Goal: Task Accomplishment & Management: Manage account settings

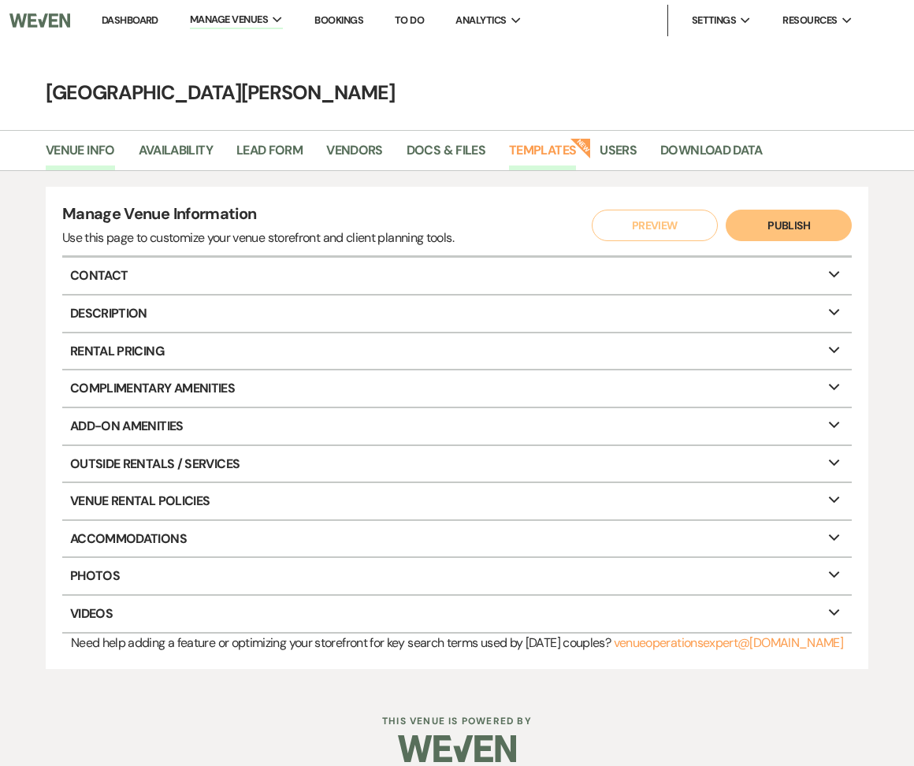
click at [535, 164] on link "Templates" at bounding box center [542, 155] width 67 height 30
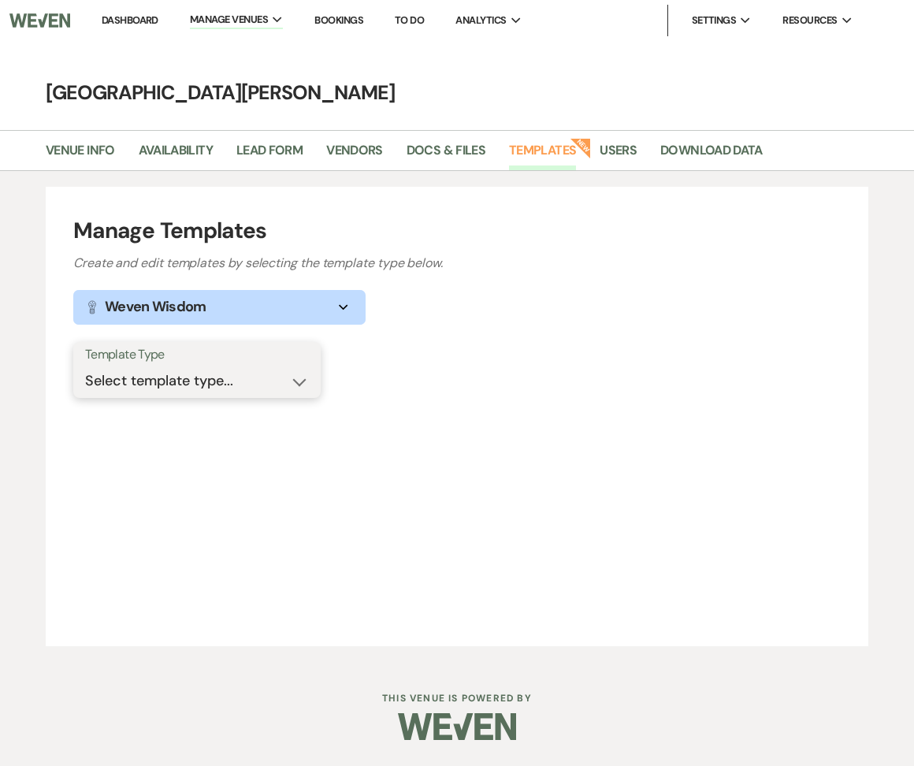
click at [237, 384] on select "Select template type... Task List Message Templates Payment Plan Inventory Item…" at bounding box center [197, 381] width 224 height 31
select select "Inventory Items"
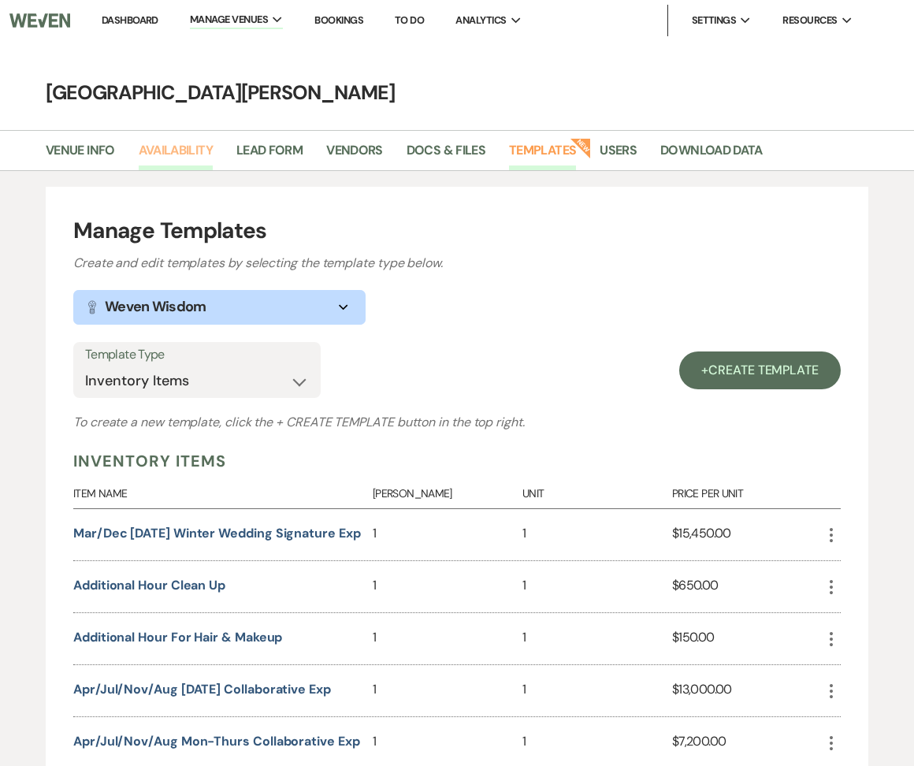
click at [181, 146] on link "Availability" at bounding box center [176, 155] width 74 height 30
select select "3"
select select "2026"
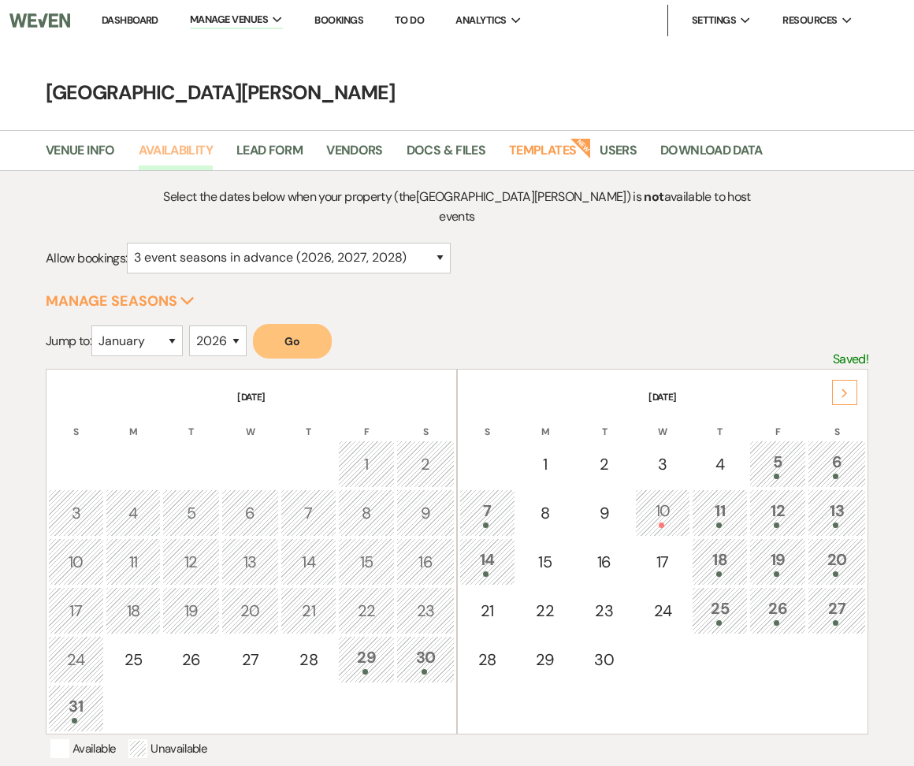
click at [181, 146] on link "Availability" at bounding box center [176, 155] width 74 height 30
click at [143, 326] on select "January February March April May June July August September October November De…" at bounding box center [136, 341] width 91 height 31
select select "6"
click at [322, 324] on button "Go" at bounding box center [292, 341] width 79 height 35
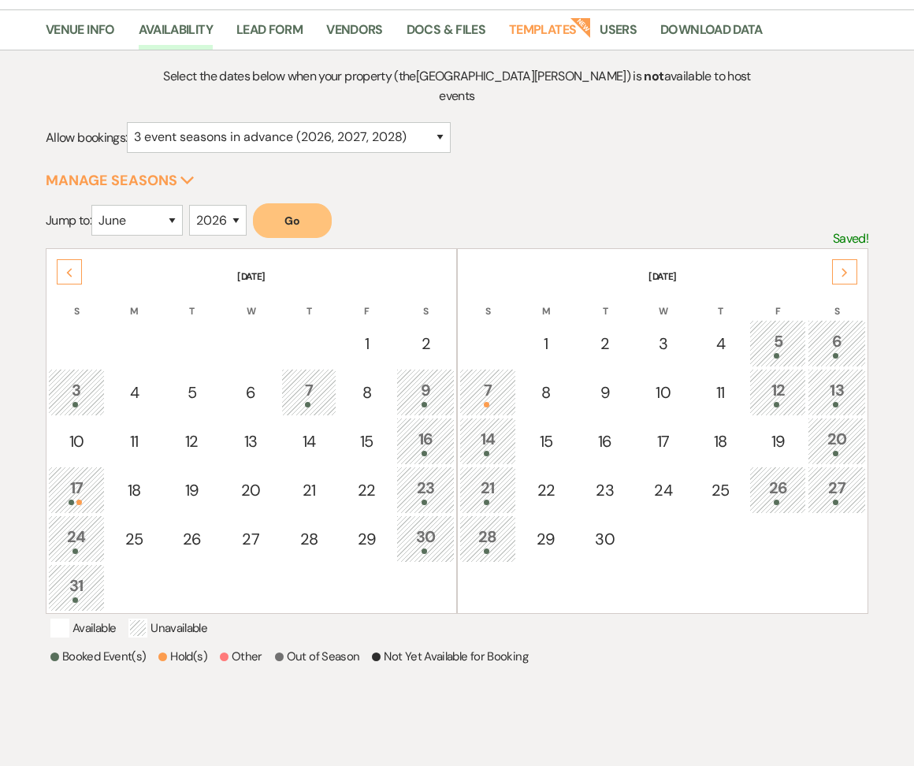
scroll to position [139, 0]
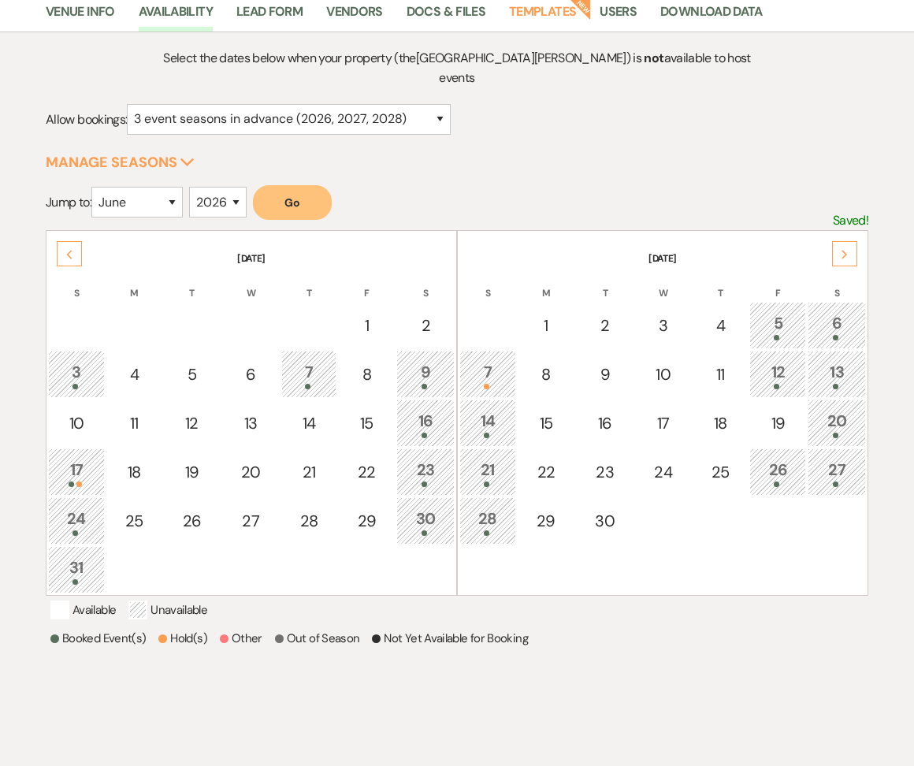
click at [839, 241] on div "Next" at bounding box center [844, 253] width 25 height 25
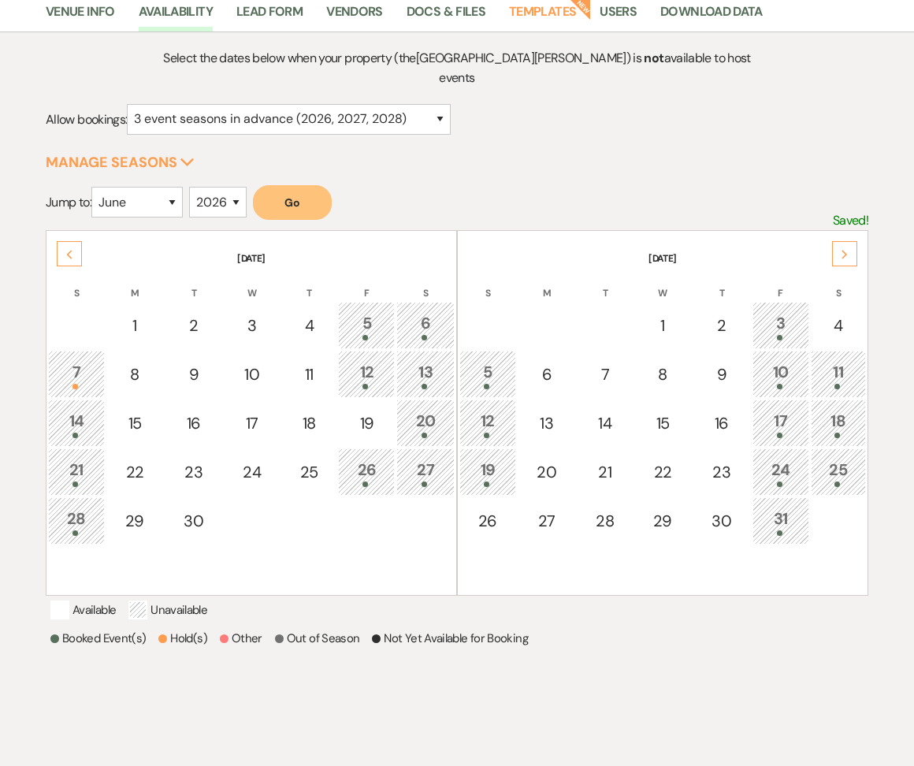
click at [843, 251] on use at bounding box center [845, 255] width 6 height 9
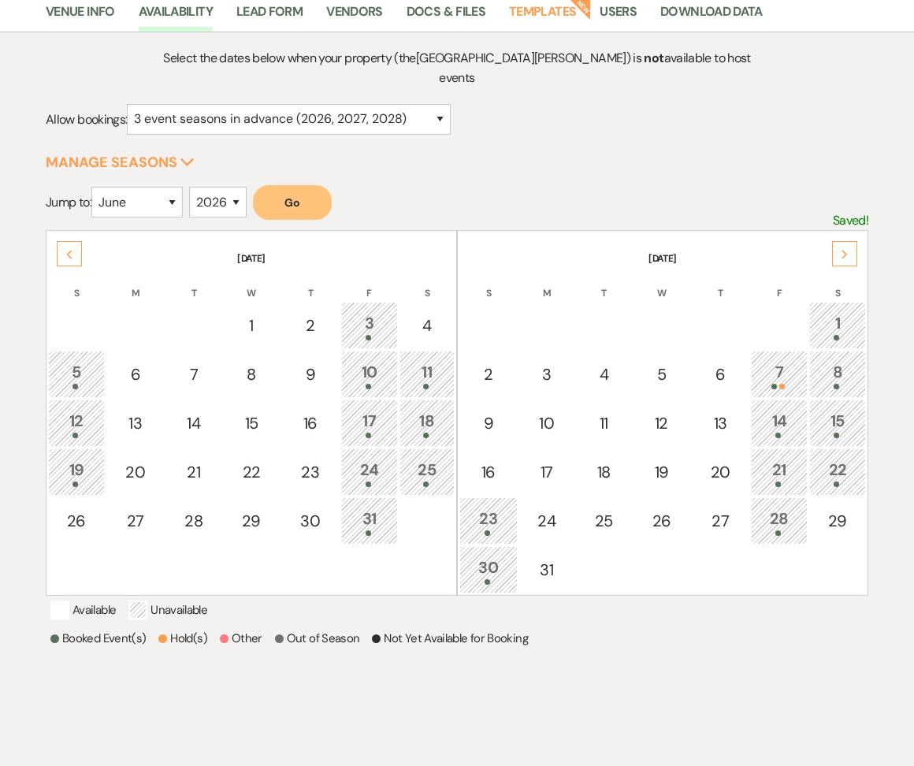
click at [75, 241] on div "Previous" at bounding box center [69, 253] width 25 height 25
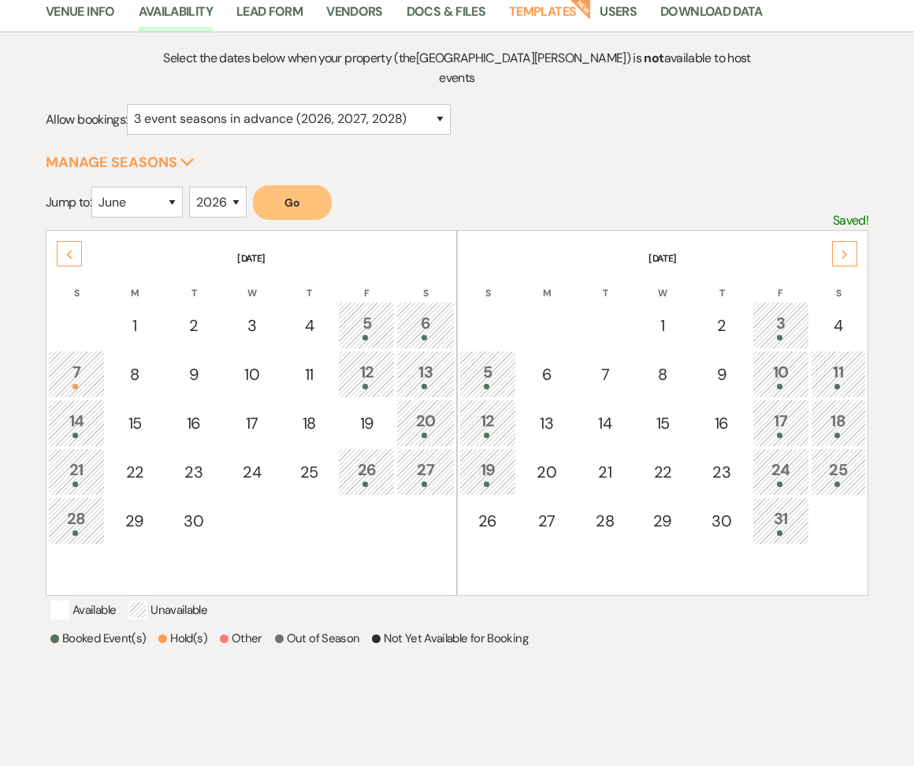
click at [851, 241] on div "Next" at bounding box center [844, 253] width 25 height 25
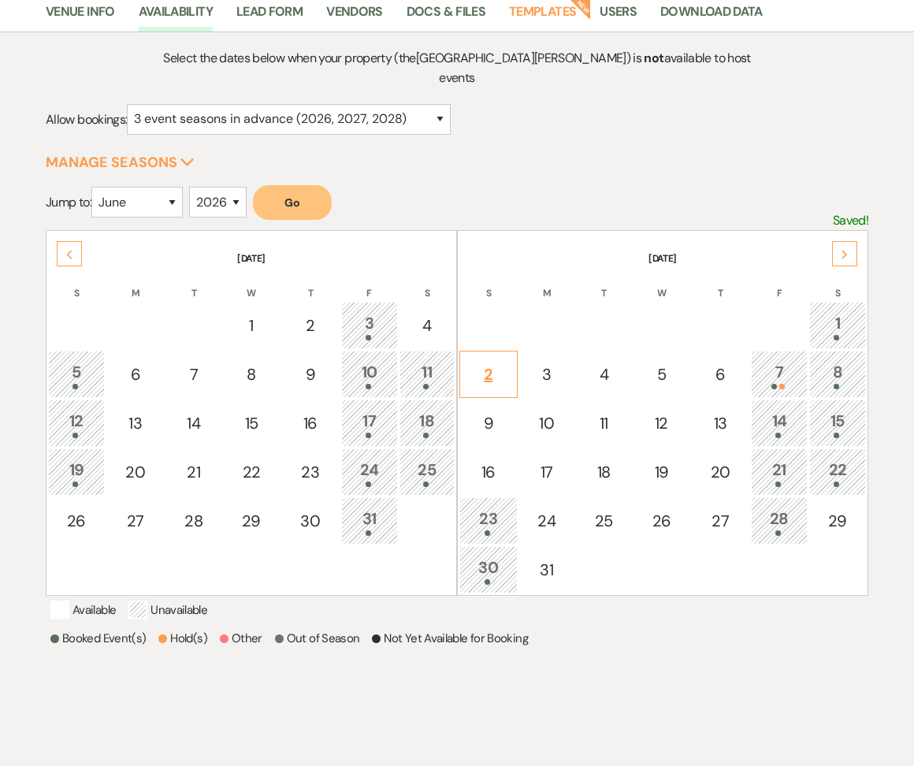
click at [481, 363] on div "2" at bounding box center [488, 375] width 41 height 24
select select "other"
select select "false"
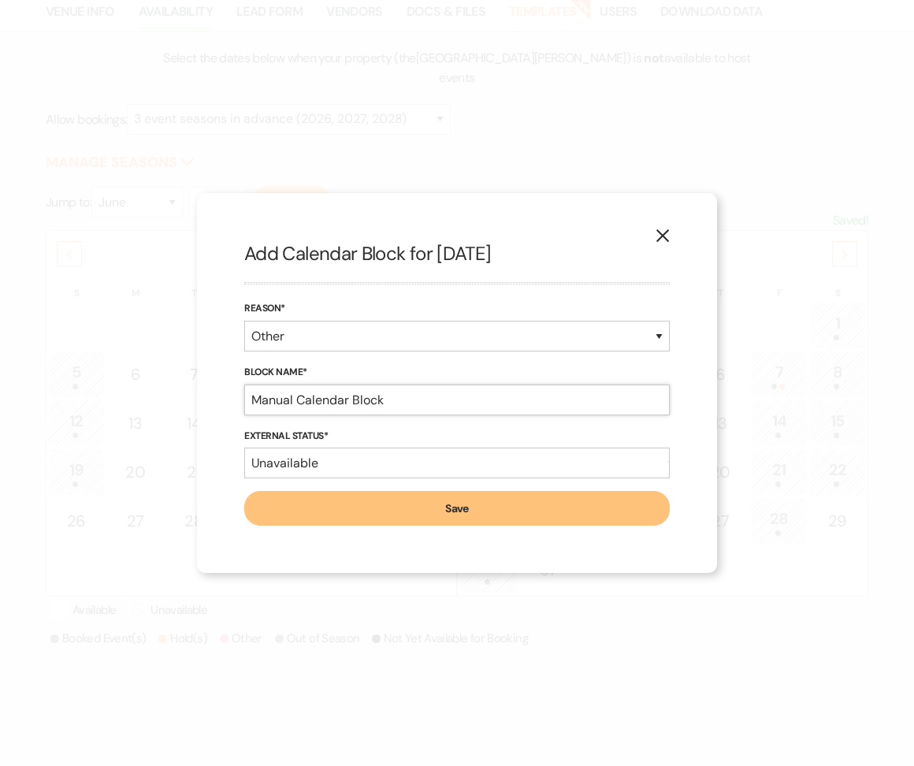
drag, startPoint x: 411, startPoint y: 389, endPoint x: 441, endPoint y: 389, distance: 30.7
click at [441, 389] on input "Manual Calendar Block" at bounding box center [457, 400] width 426 height 31
drag, startPoint x: 421, startPoint y: 406, endPoint x: 241, endPoint y: 404, distance: 179.7
click at [240, 405] on div "X Add Calendar Block for [DATE] Reason* Booked Event Hold Other Block Name* Man…" at bounding box center [457, 383] width 520 height 380
type input "Soft Hold Ends: [DATE] [PERSON_NAME]/[PERSON_NAME] [PHONE_NUMBER]"
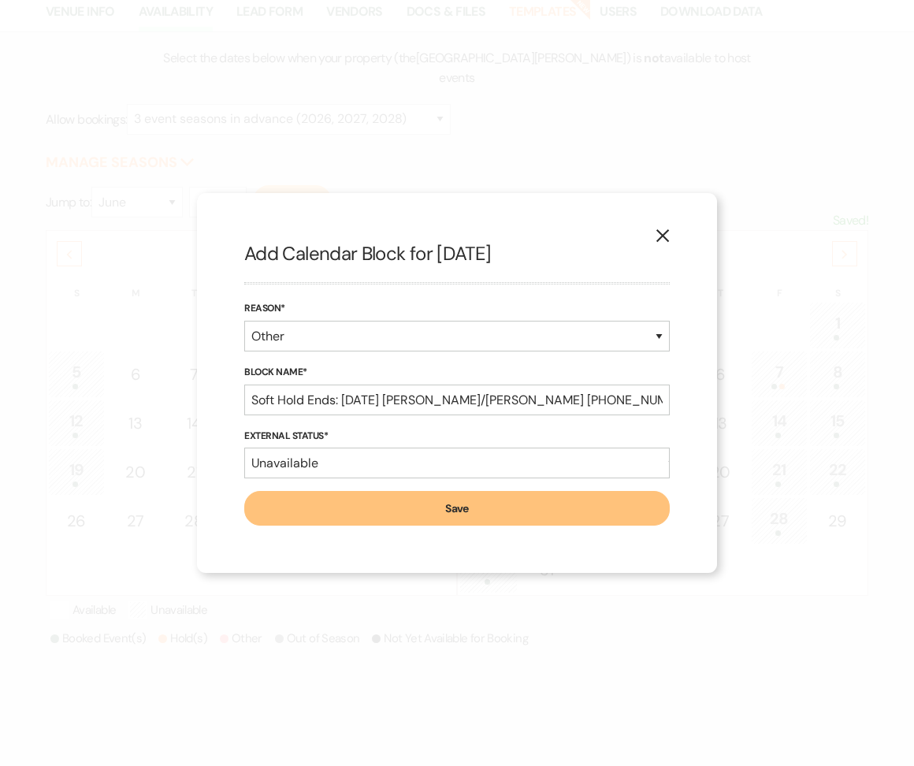
click at [519, 519] on button "Save" at bounding box center [457, 508] width 426 height 35
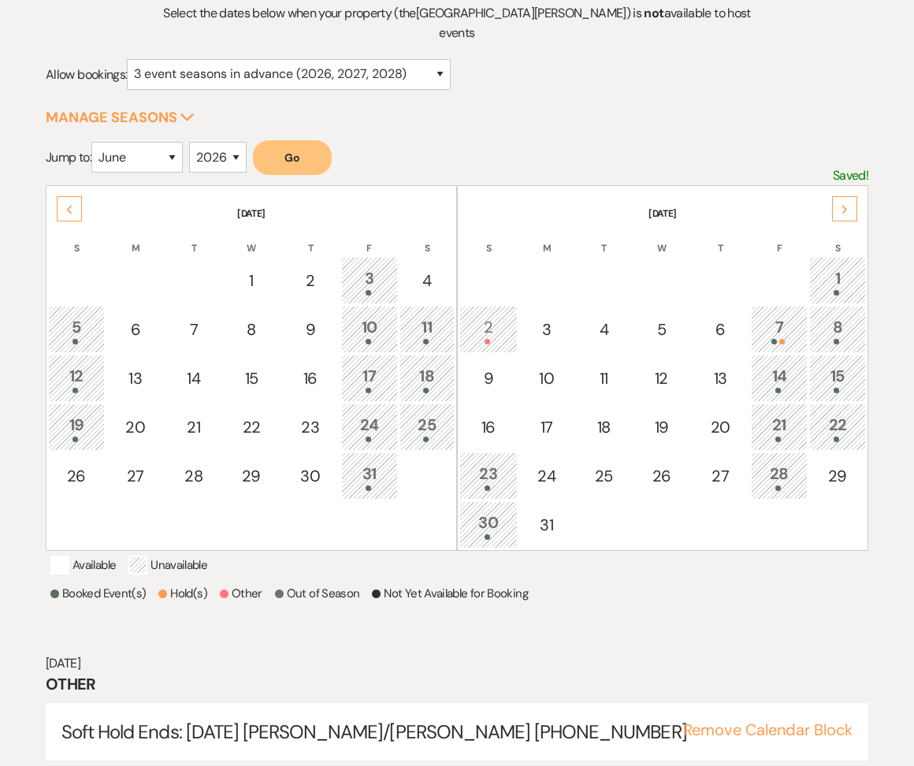
scroll to position [210, 0]
